Goal: Obtain resource: Download file/media

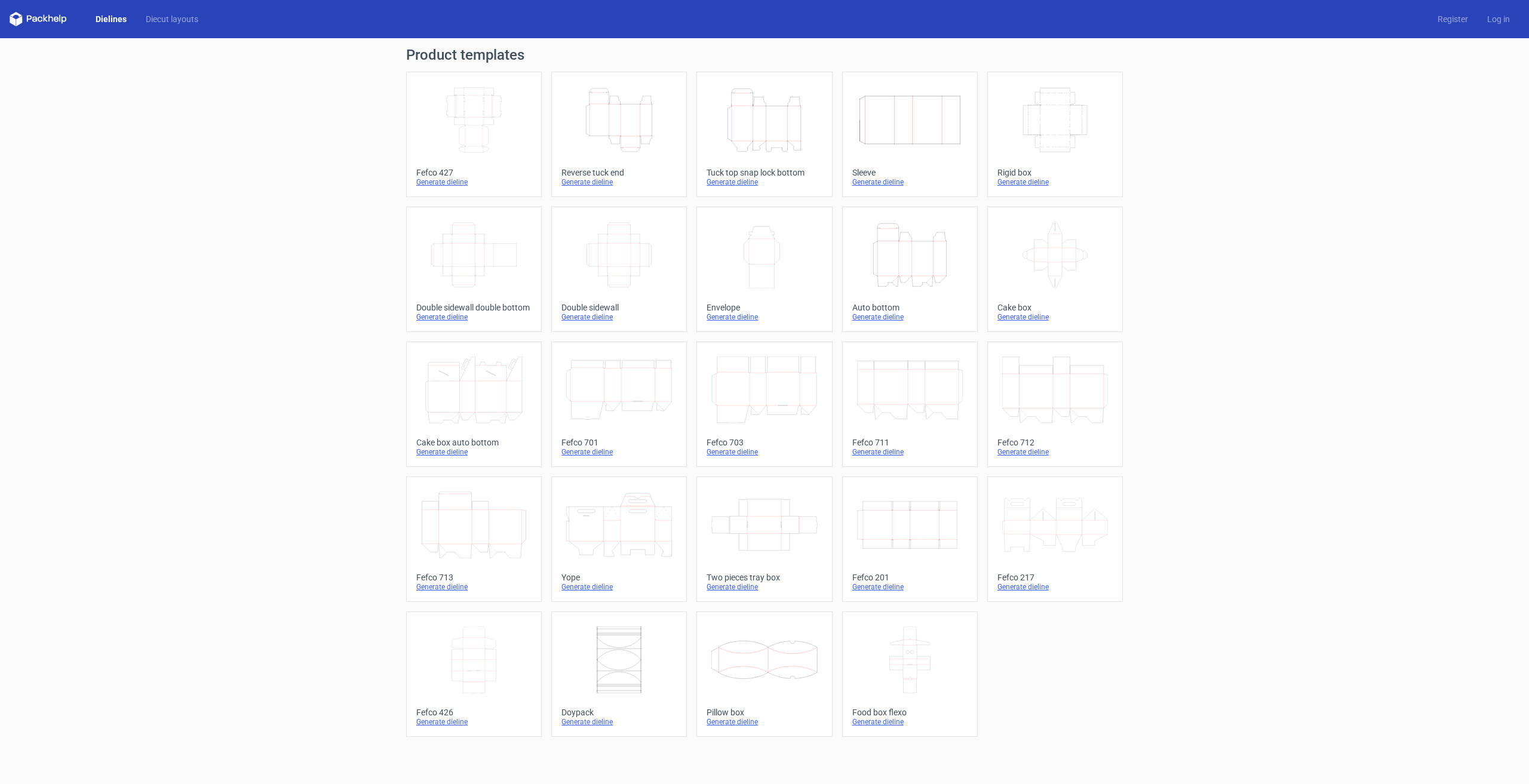
click at [887, 263] on icon "Height Depth Width" at bounding box center [910, 255] width 106 height 67
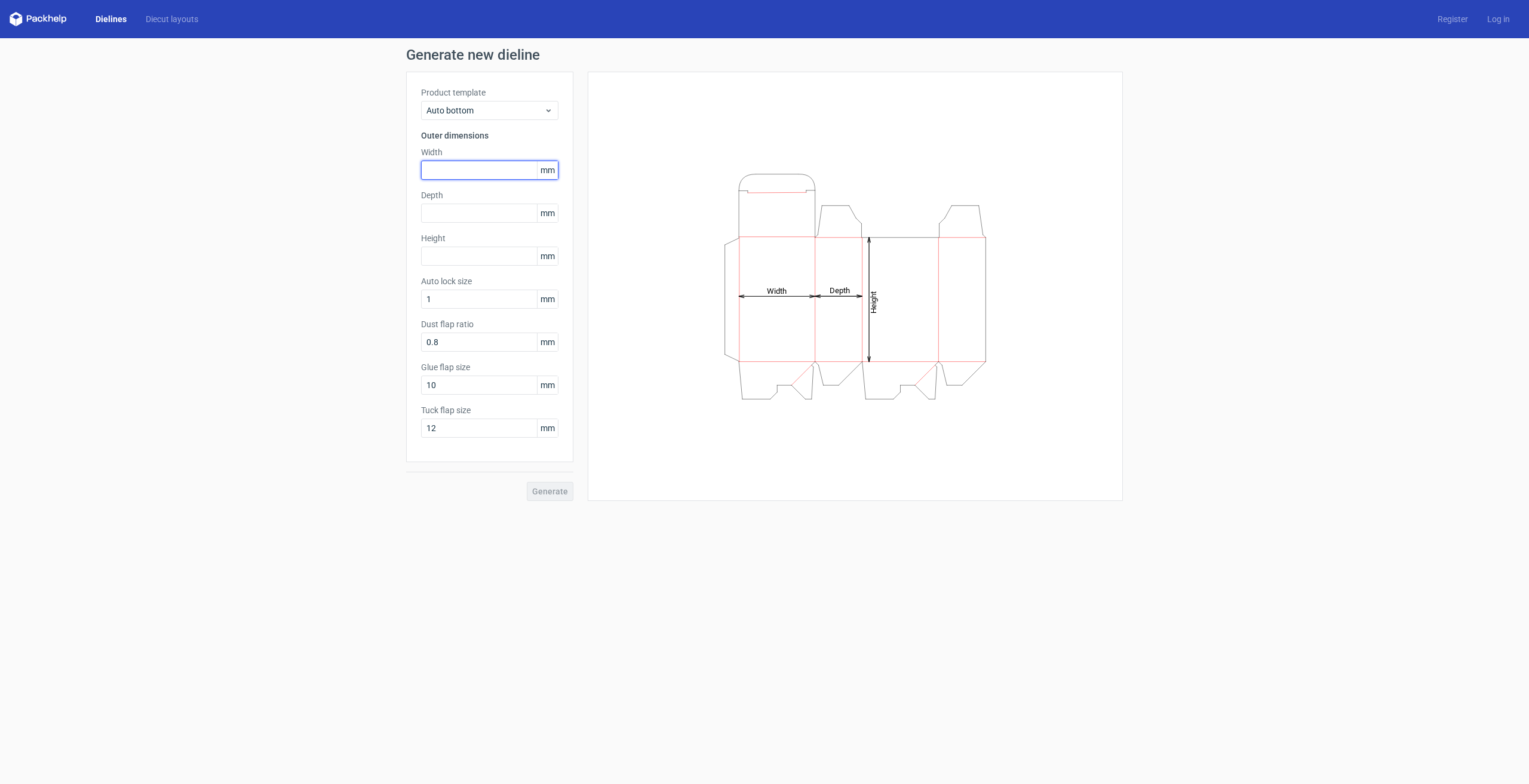
click at [504, 167] on input "text" at bounding box center [490, 170] width 138 height 19
type input "55"
type input "146"
type input "5"
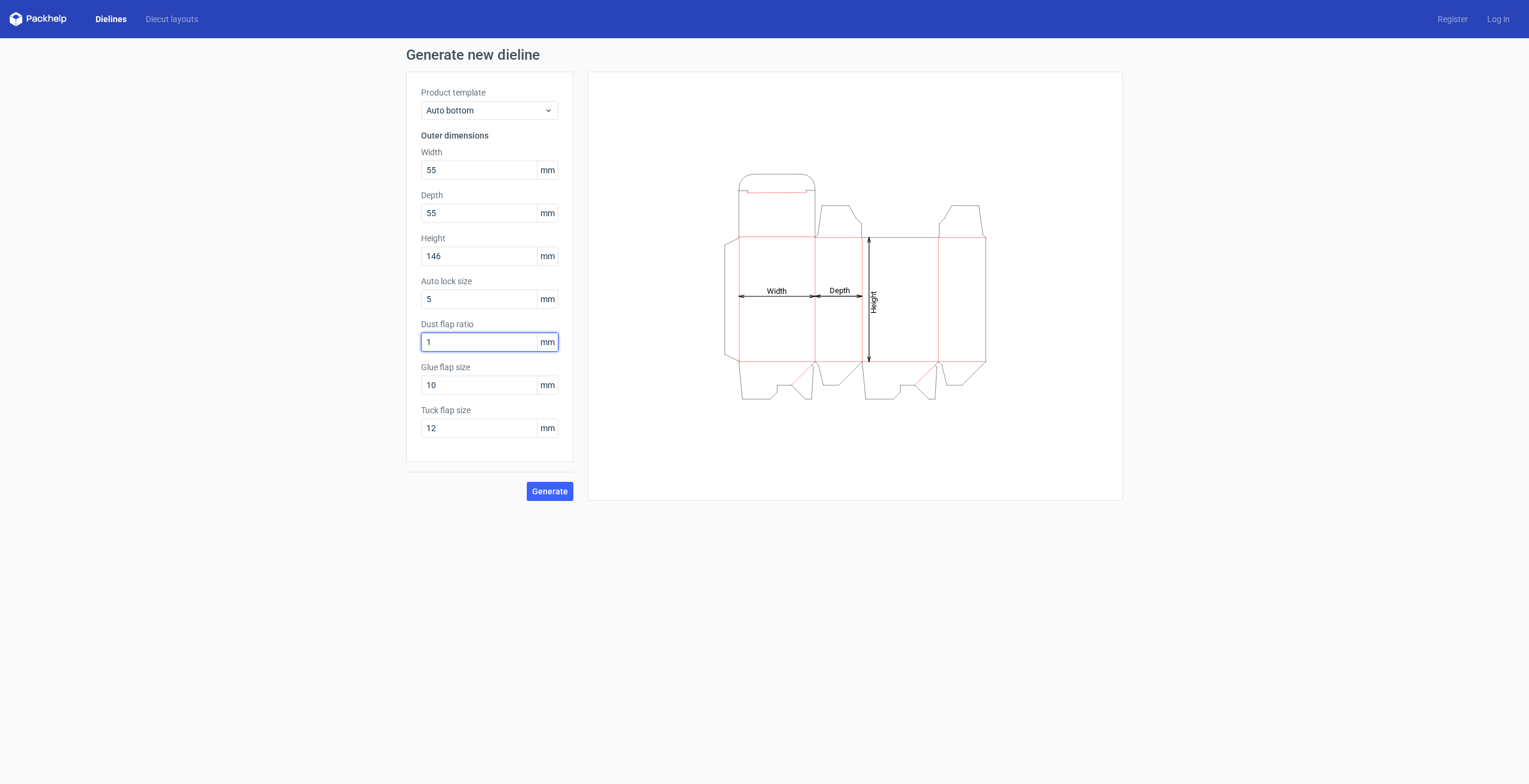
type input "1"
type input "15"
type input "10"
click at [555, 495] on span "Generate" at bounding box center [550, 492] width 36 height 9
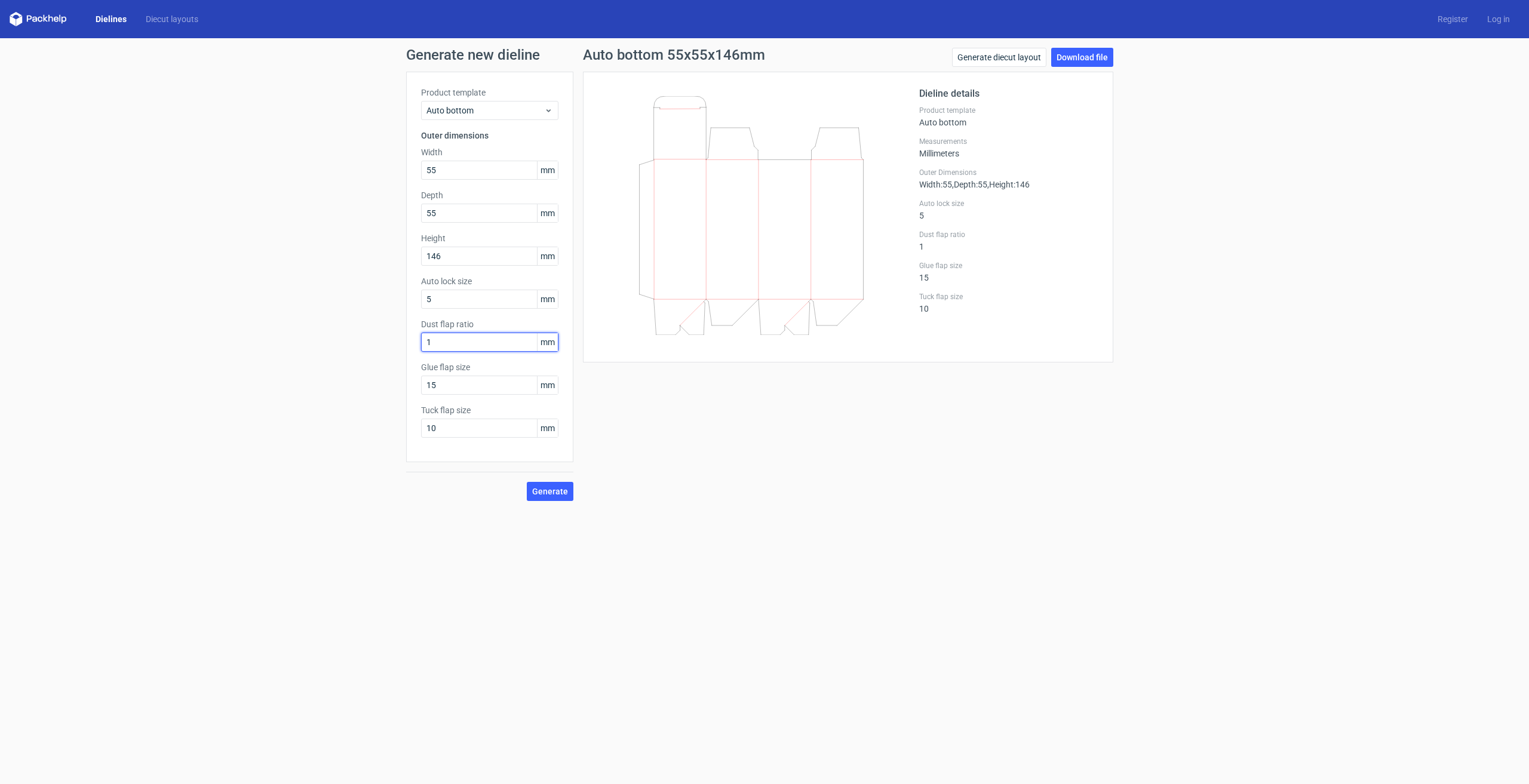
click at [471, 341] on input "1" at bounding box center [490, 342] width 138 height 19
click at [465, 297] on input "5" at bounding box center [490, 299] width 138 height 19
click at [561, 492] on span "Generate" at bounding box center [550, 492] width 36 height 9
click at [471, 308] on input "10" at bounding box center [490, 299] width 138 height 19
type input "1"
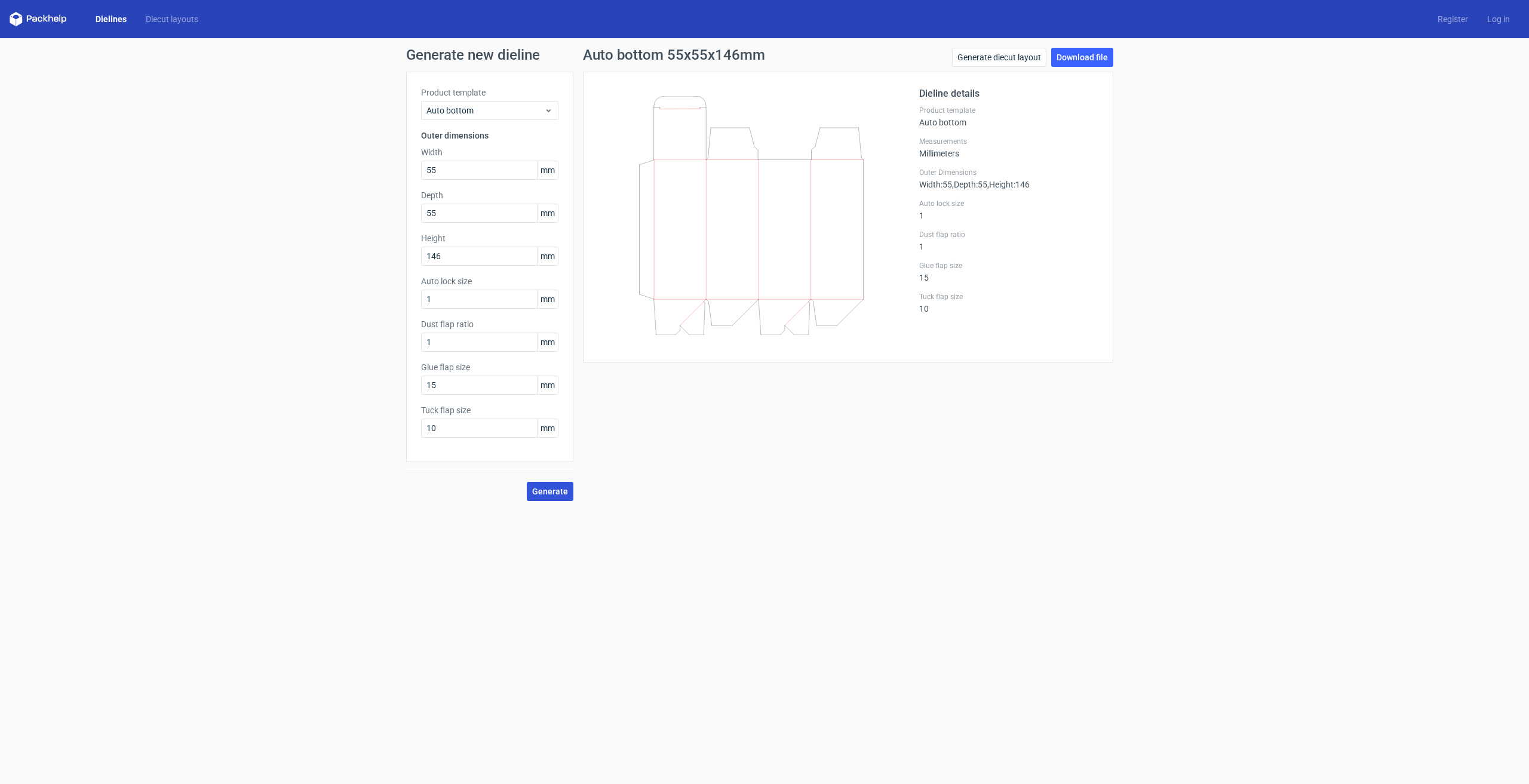
click at [566, 491] on span "Generate" at bounding box center [550, 492] width 36 height 9
click at [488, 339] on input "1" at bounding box center [490, 342] width 138 height 19
type input "10"
click at [565, 488] on span "Generate" at bounding box center [550, 492] width 36 height 9
click at [466, 255] on input "146" at bounding box center [490, 256] width 138 height 19
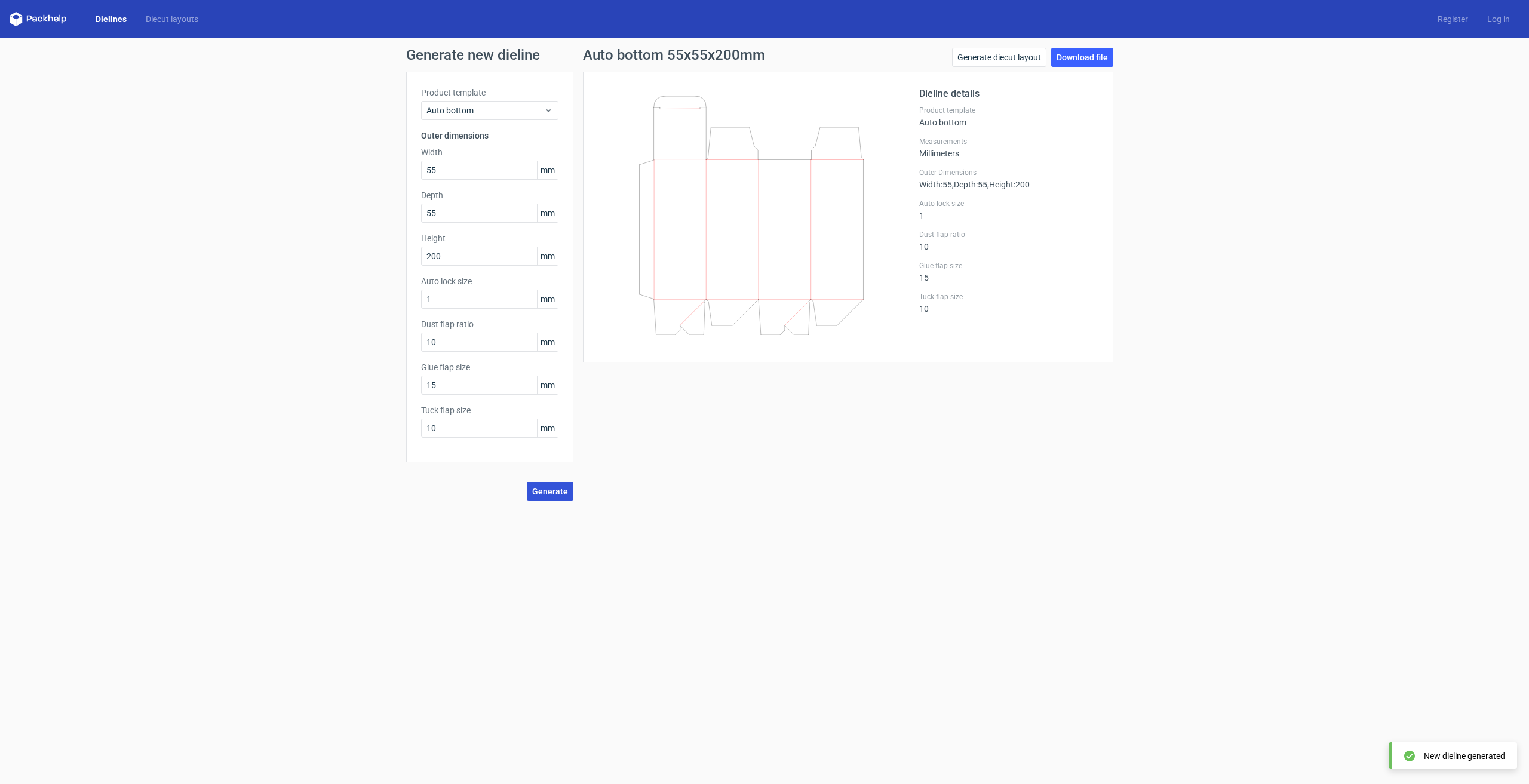
click at [552, 498] on button "Generate" at bounding box center [550, 492] width 46 height 19
click at [495, 264] on input "200" at bounding box center [490, 256] width 138 height 19
type input "146"
click at [567, 498] on button "Generate" at bounding box center [550, 492] width 46 height 19
click at [451, 306] on input "1" at bounding box center [490, 299] width 138 height 19
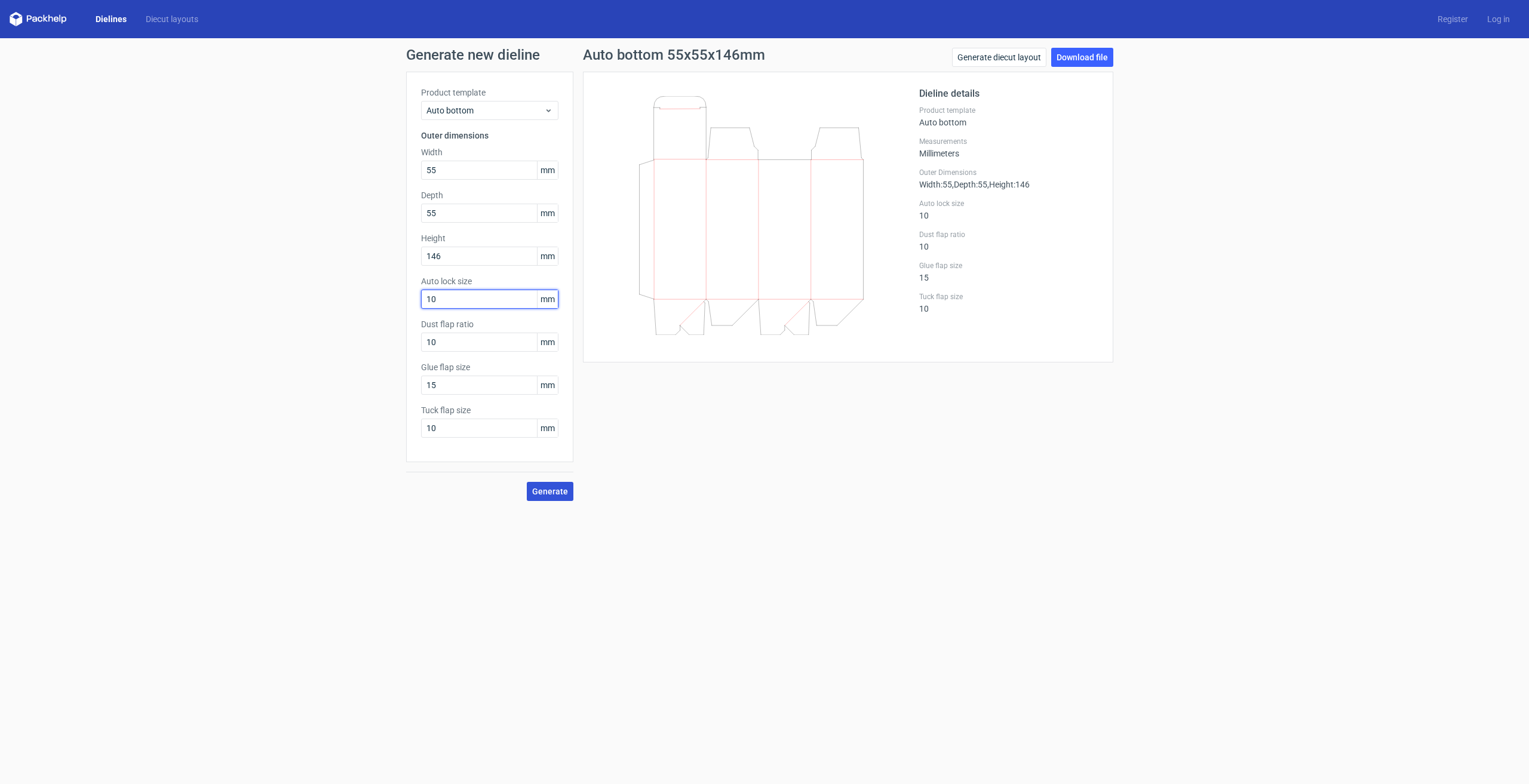
type input "10"
click at [552, 488] on span "Generate" at bounding box center [550, 492] width 36 height 9
click at [477, 424] on input "10" at bounding box center [490, 428] width 138 height 19
type input "100"
click at [546, 495] on span "Generate" at bounding box center [550, 492] width 36 height 9
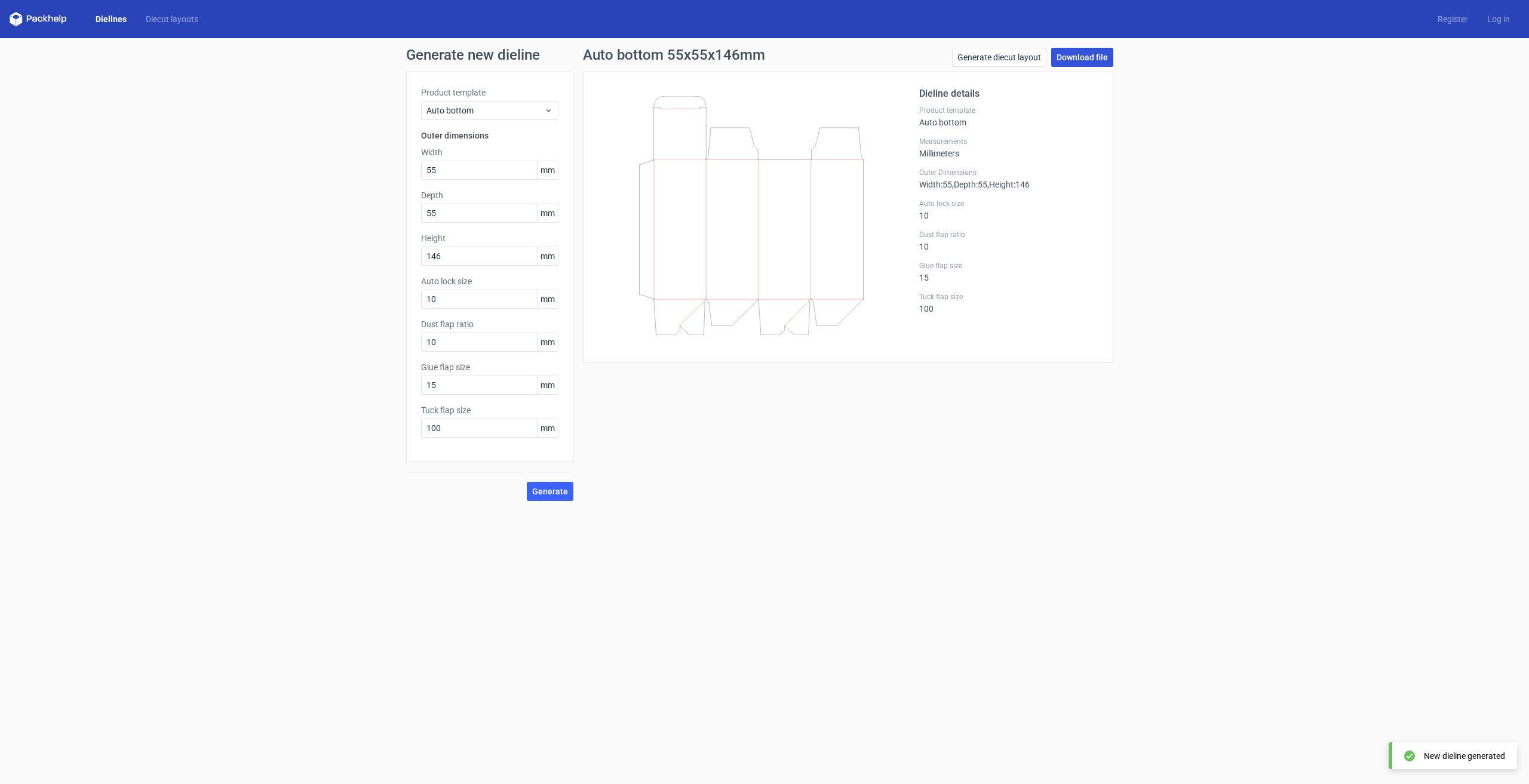
click at [1083, 58] on link "Download file" at bounding box center [1082, 57] width 62 height 19
click at [1112, 370] on div "Auto bottom 55x55x146mm Generate diecut layout Download file Dieline details Pr…" at bounding box center [848, 274] width 550 height 453
click at [1078, 56] on link "Download file" at bounding box center [1082, 57] width 62 height 19
